Goal: Complete application form

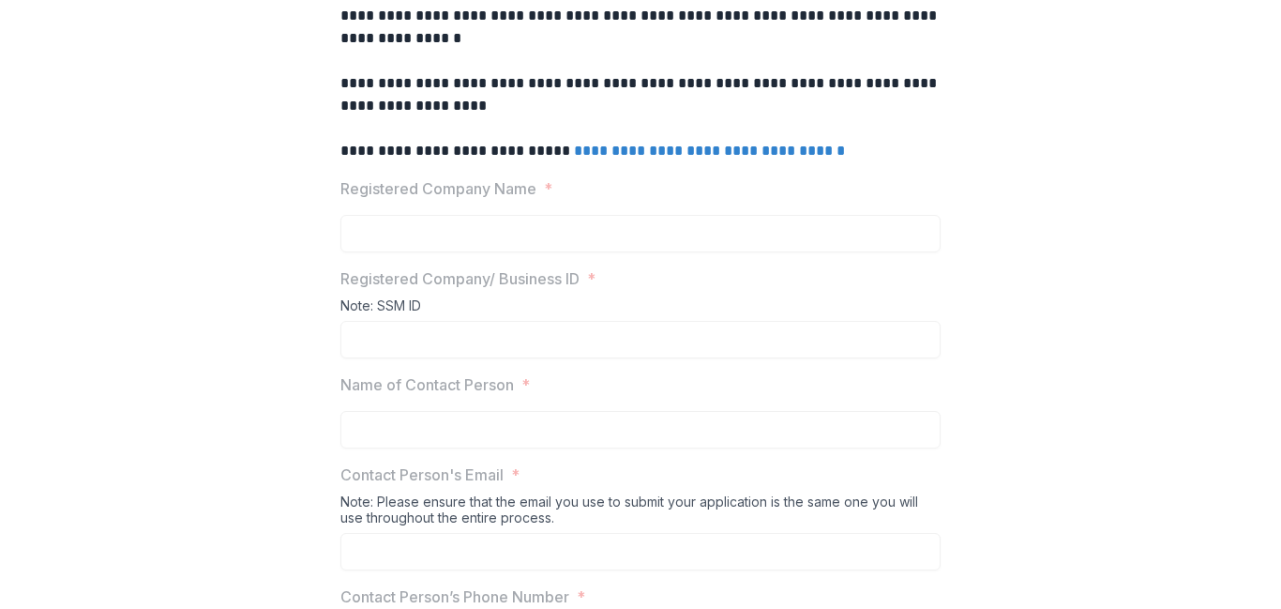
scroll to position [464, 0]
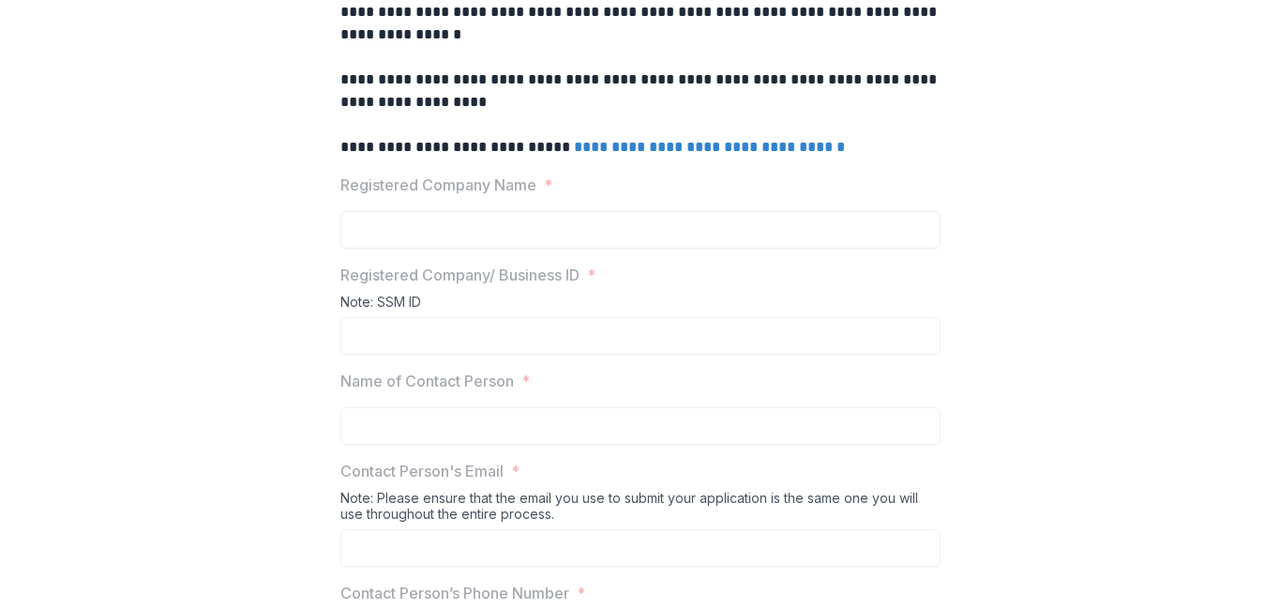
click at [501, 249] on input "Registered Company Name *" at bounding box center [640, 230] width 600 height 38
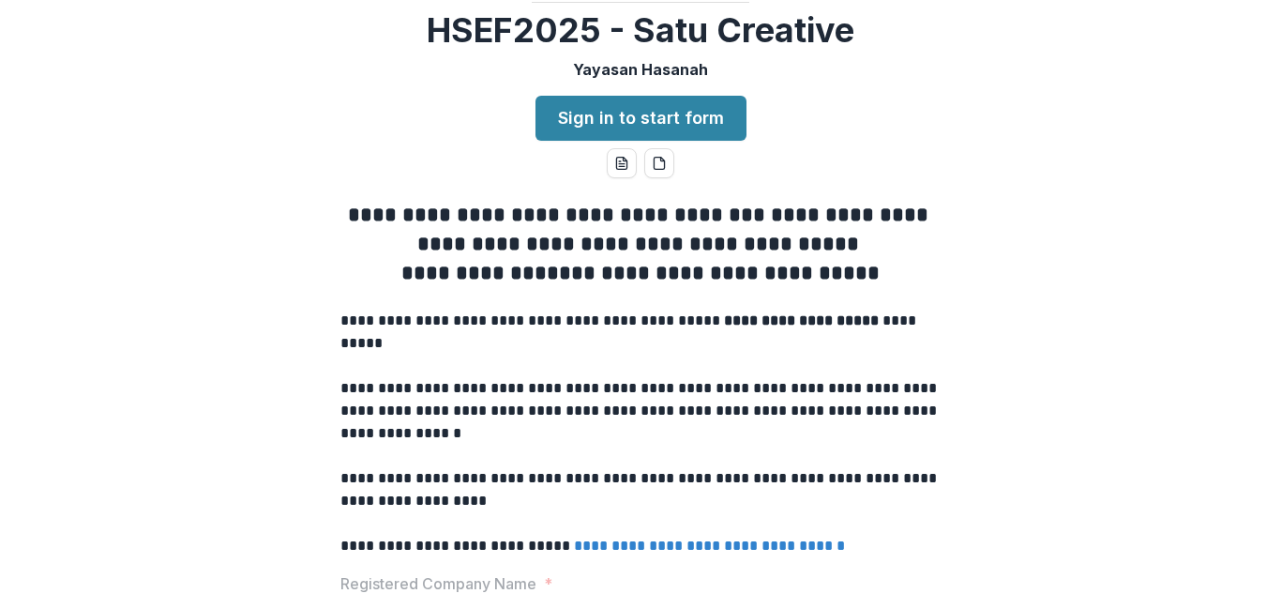
scroll to position [60, 0]
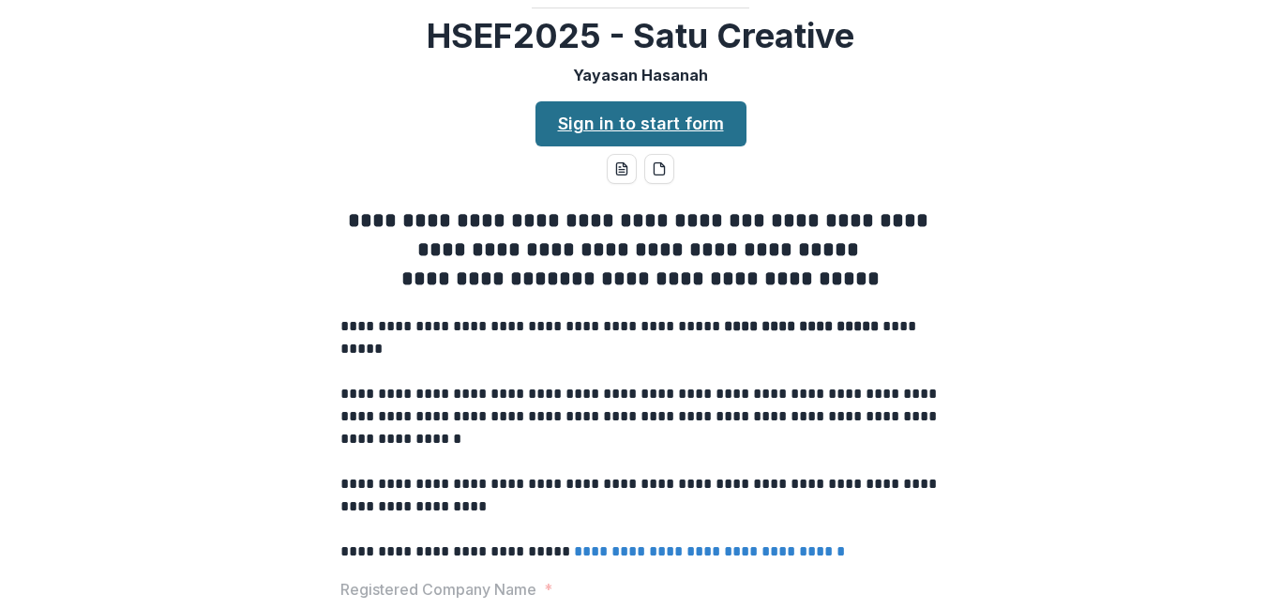
click at [645, 146] on link "Sign in to start form" at bounding box center [640, 123] width 211 height 45
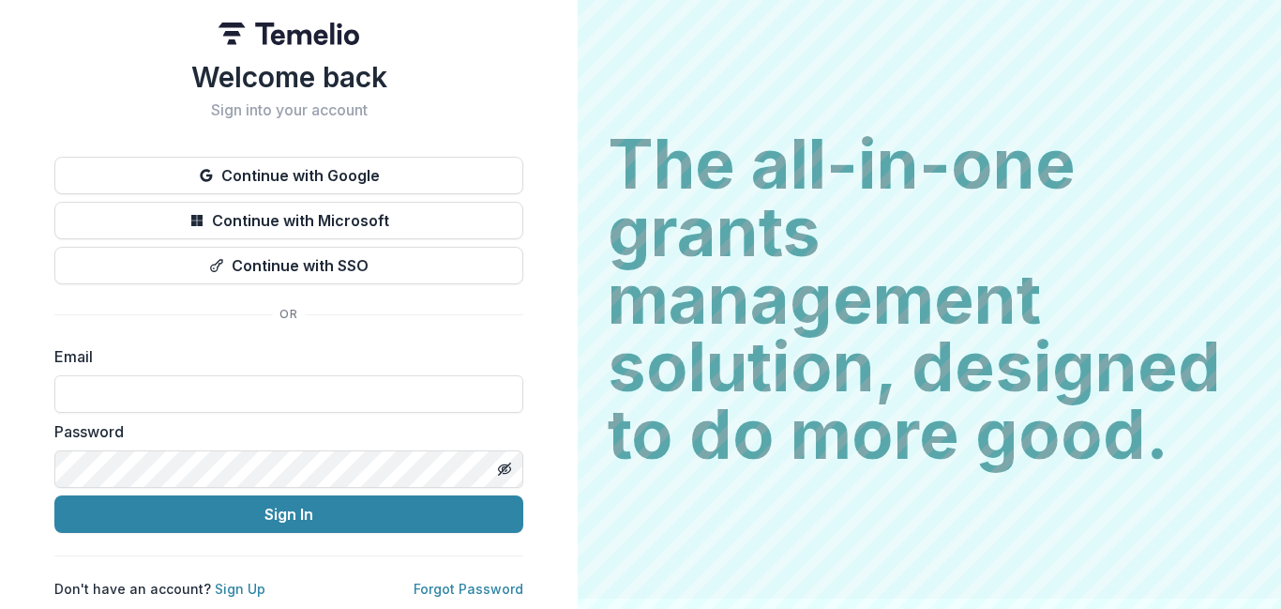
click at [411, 171] on button "Continue with Google" at bounding box center [288, 176] width 469 height 38
